Goal: Navigation & Orientation: Find specific page/section

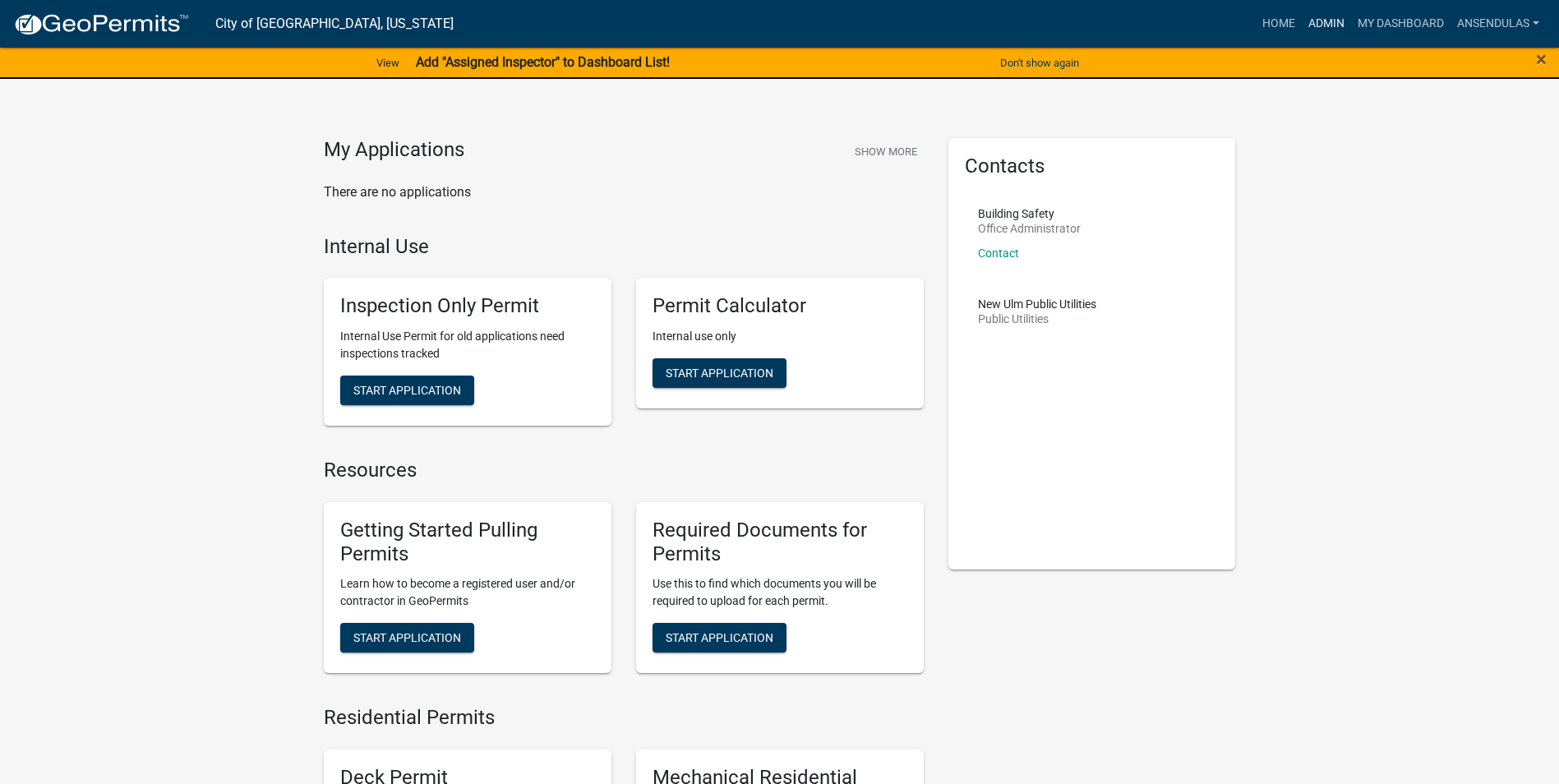
click at [1315, 20] on link "Admin" at bounding box center [1326, 24] width 49 height 31
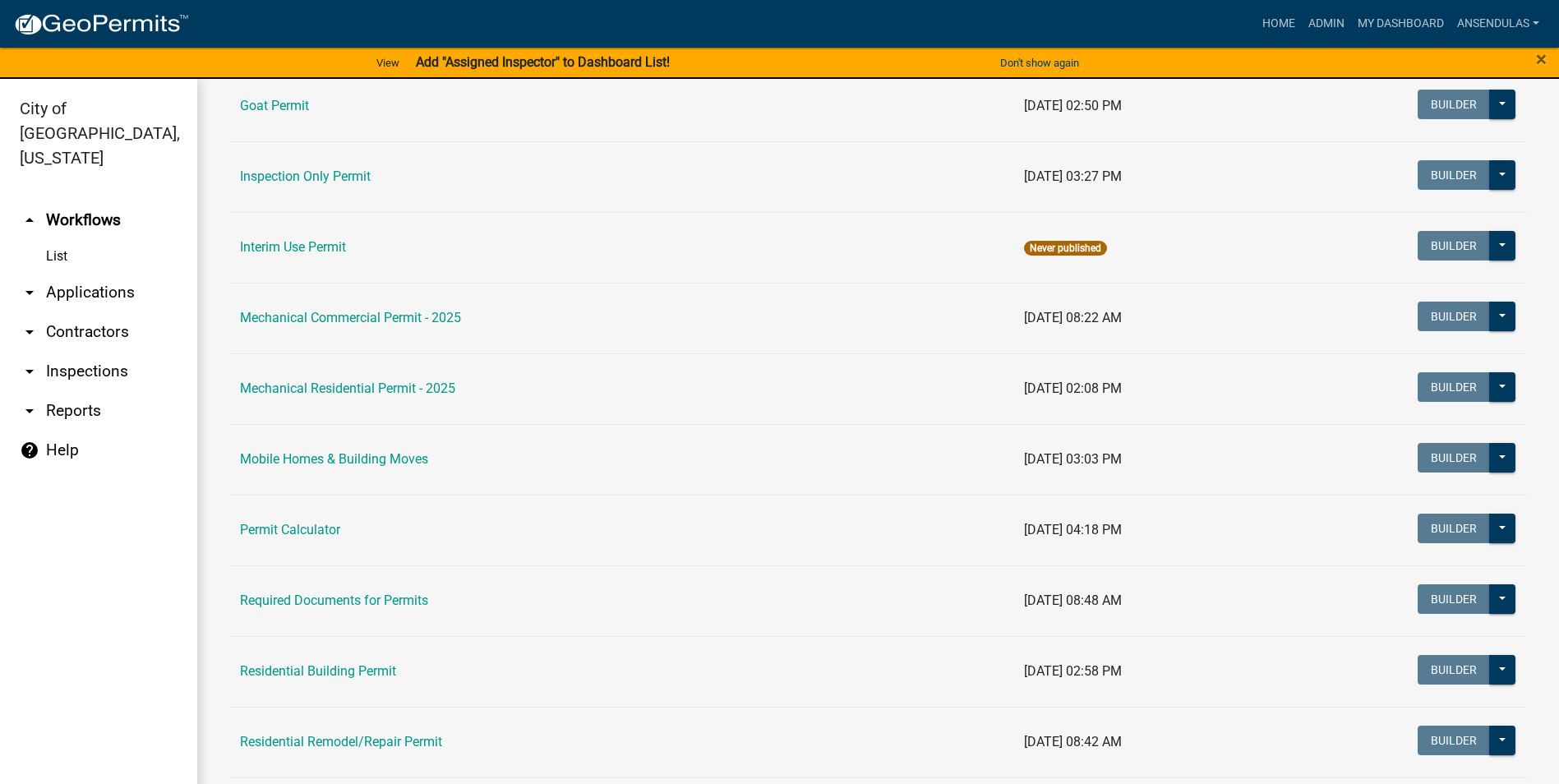
scroll to position [904, 0]
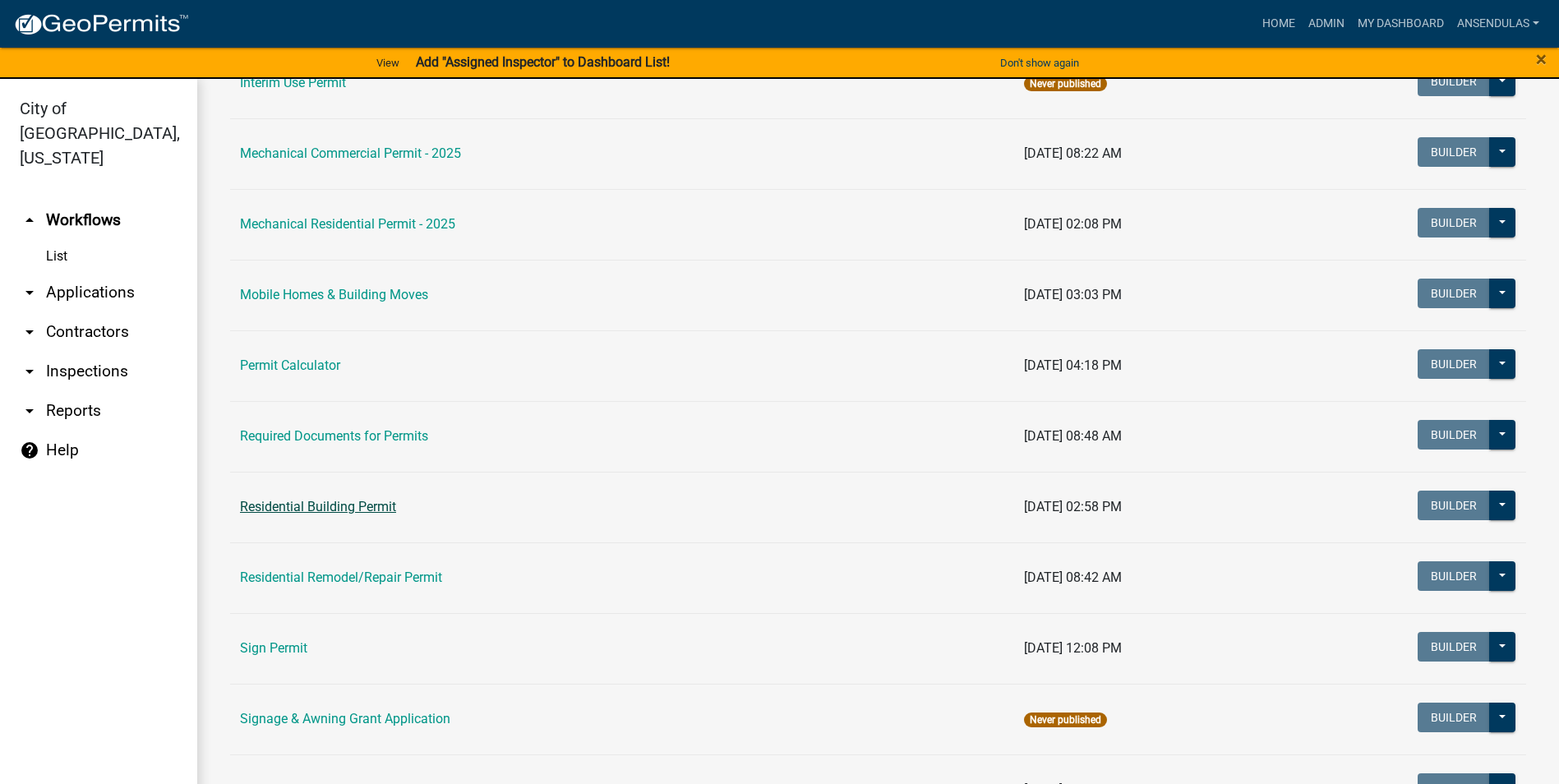
click at [344, 499] on link "Residential Building Permit" at bounding box center [317, 506] width 156 height 16
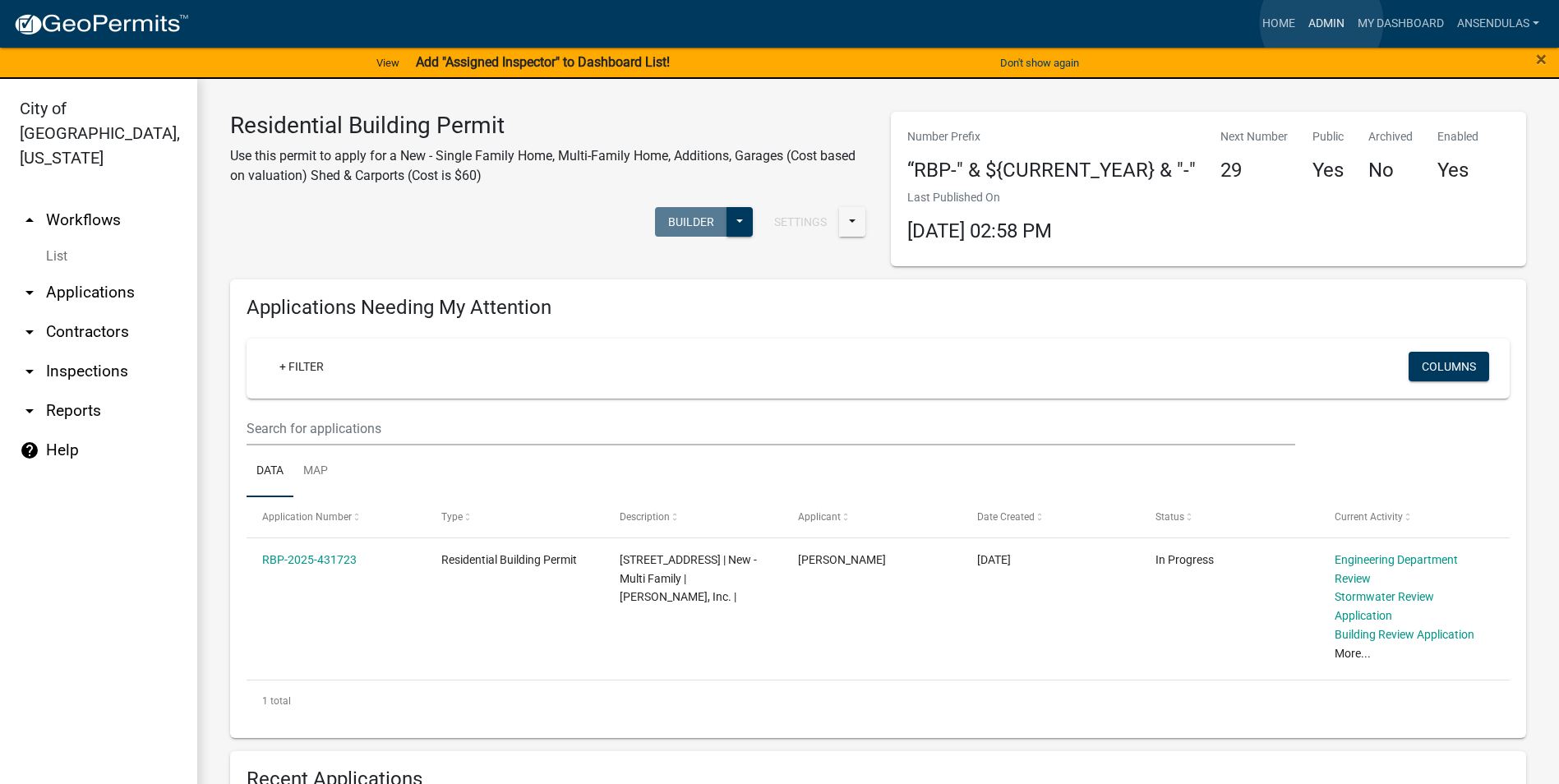
click at [1321, 22] on link "Admin" at bounding box center [1326, 24] width 49 height 31
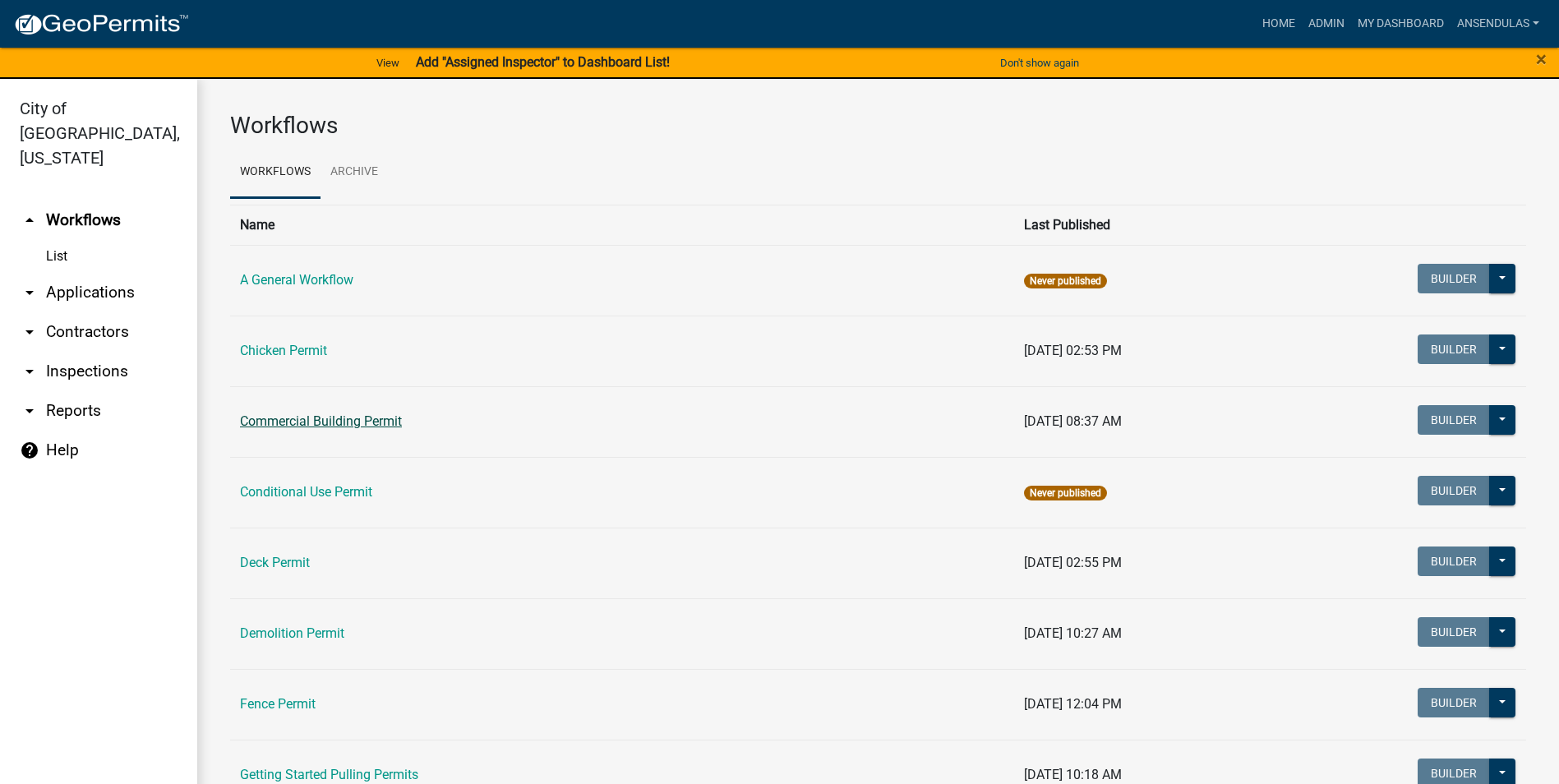
click at [297, 423] on link "Commercial Building Permit" at bounding box center [320, 421] width 161 height 16
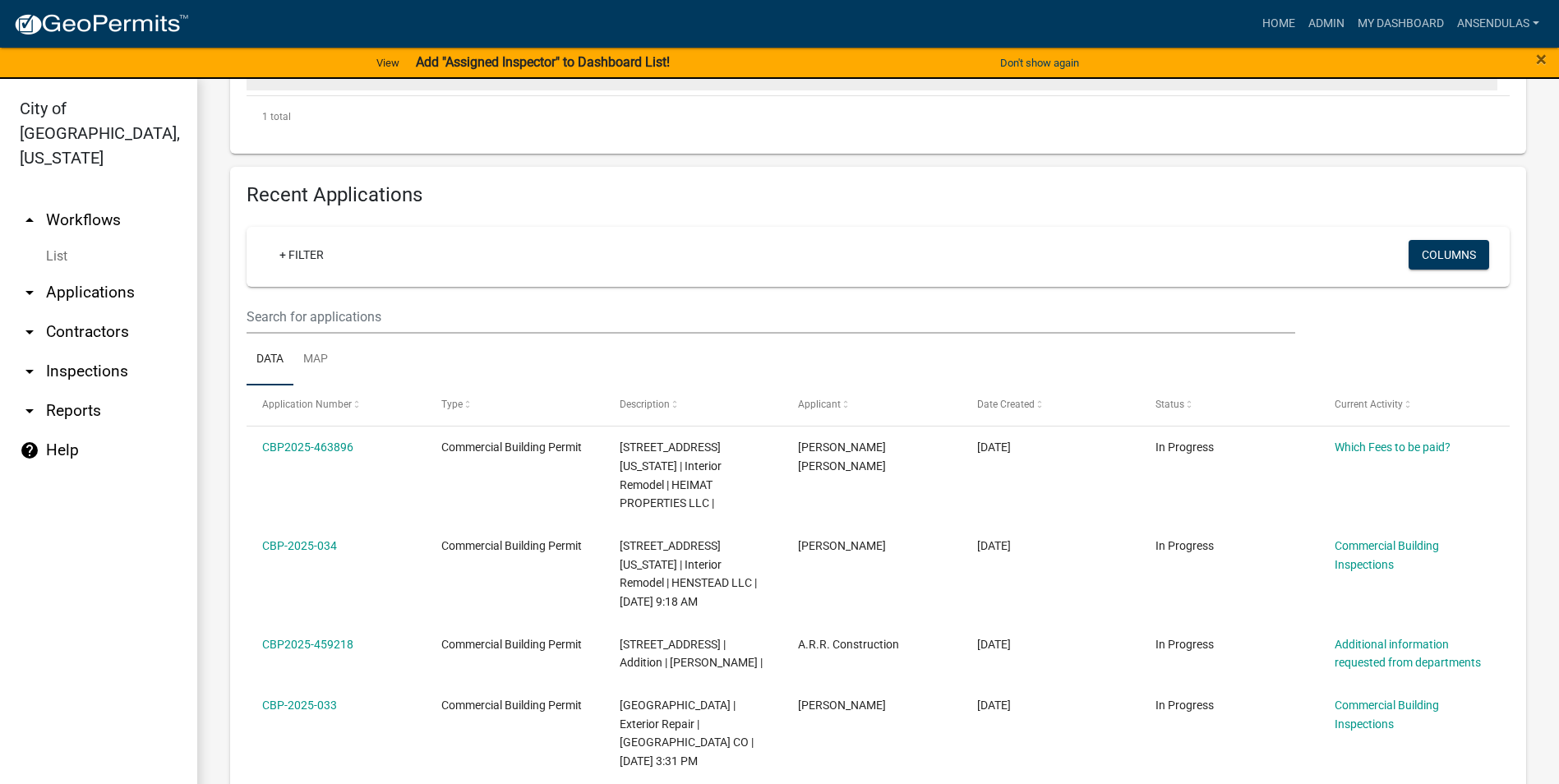
scroll to position [576, 0]
